Goal: Navigation & Orientation: Understand site structure

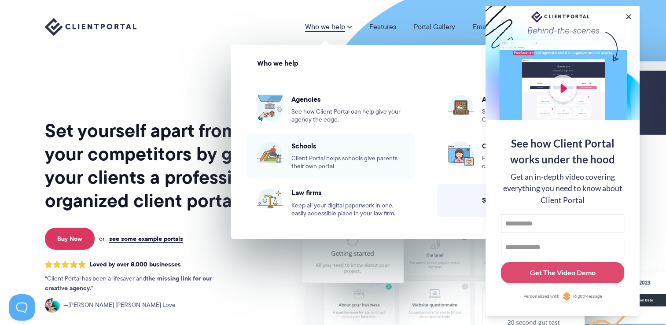
click at [320, 155] on span "Client Portal helps schools give parents their own portal" at bounding box center [347, 163] width 113 height 16
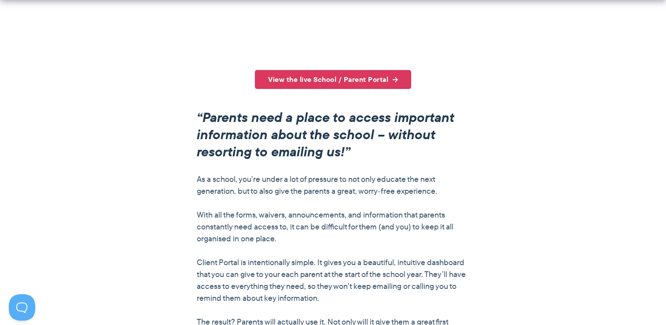
scroll to position [590, 0]
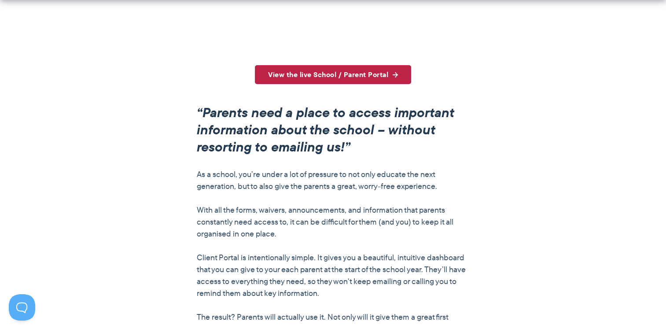
click at [316, 73] on link "View the live School / Parent Portal" at bounding box center [333, 74] width 156 height 19
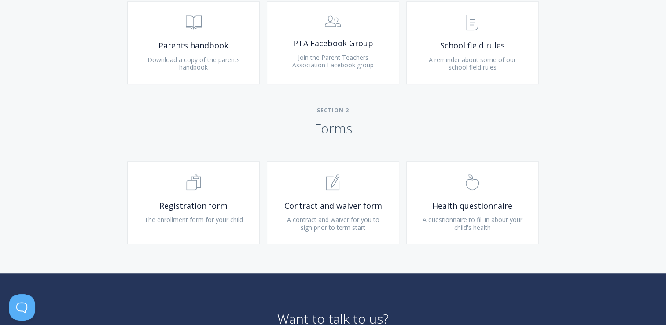
scroll to position [520, 0]
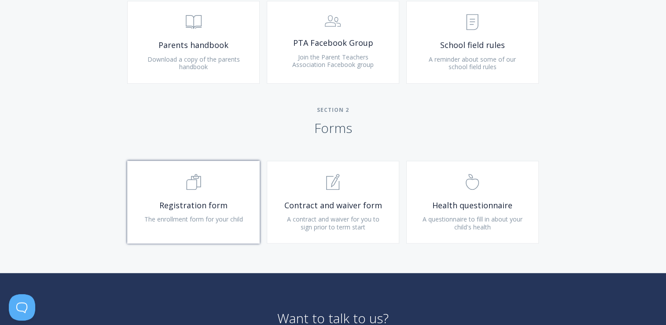
click at [250, 193] on link ".st0{fill:none;stroke:#000000;stroke-width:2;stroke-miterlimit:10;} Untitled-16…" at bounding box center [193, 202] width 133 height 83
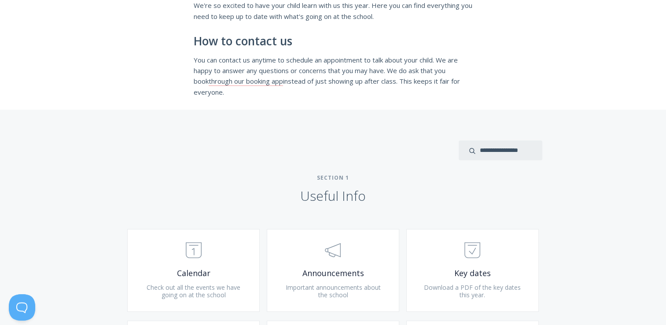
scroll to position [0, 0]
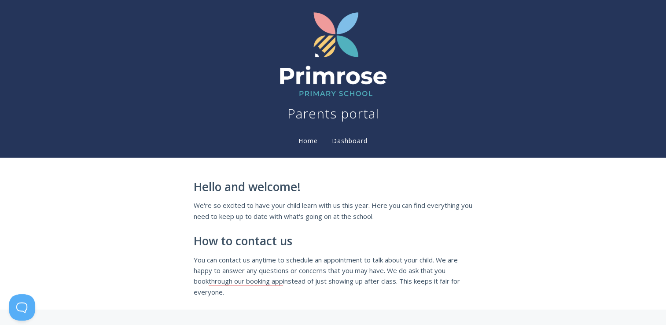
click at [358, 143] on link "Dashboard" at bounding box center [349, 141] width 39 height 10
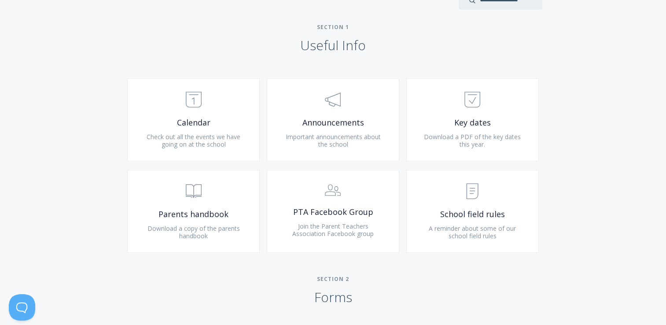
scroll to position [357, 0]
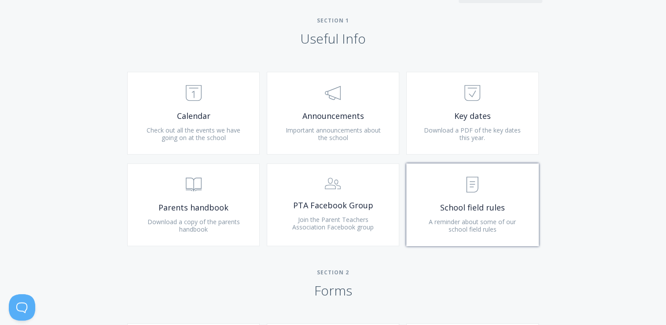
click at [465, 198] on span ".st0{fill:none;stroke:#000000;stroke-width:2;stroke-miterlimit:10;} Untitled-15" at bounding box center [472, 185] width 105 height 27
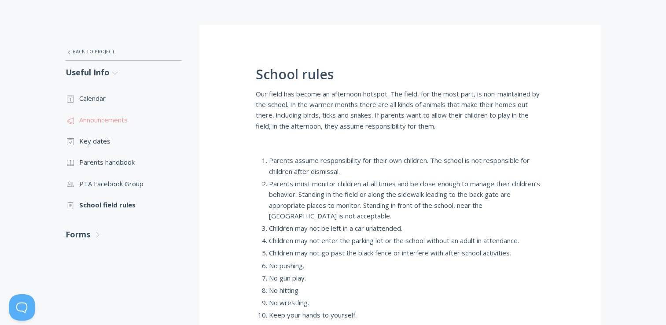
click at [127, 121] on link ".st0{fill:none;stroke:#000000;stroke-width:2;stroke-miterlimit:10;} 3. Communic…" at bounding box center [124, 119] width 116 height 21
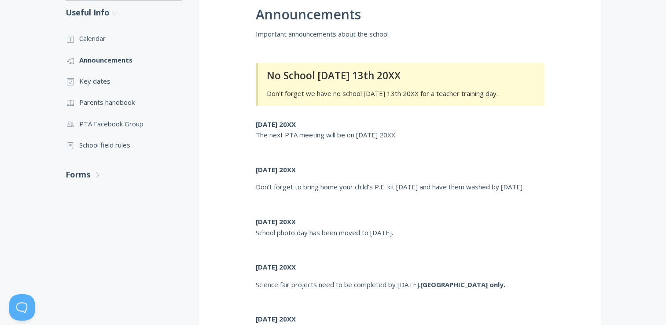
scroll to position [225, 0]
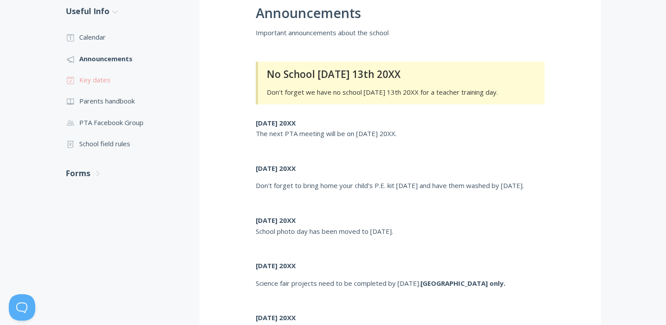
click at [103, 81] on link ".st0{fill:none;stroke:#000000;stroke-width:2;stroke-miterlimit:10;} Untitled-18…" at bounding box center [124, 79] width 116 height 21
click at [108, 122] on link ".st0{fill:none;stroke:#000000;stroke-width:2;stroke-miterlimit:10;} 3. Communic…" at bounding box center [124, 122] width 116 height 21
